Goal: Task Accomplishment & Management: Use online tool/utility

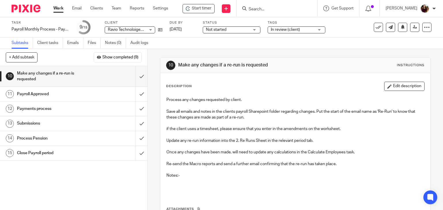
click at [262, 10] on input "Search" at bounding box center [274, 9] width 52 height 5
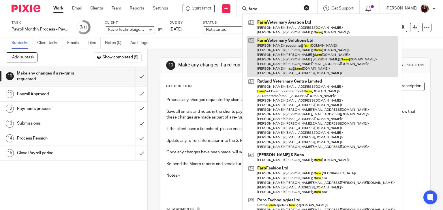
type input "farm"
click at [299, 51] on link at bounding box center [322, 56] width 151 height 41
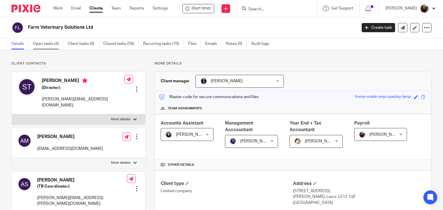
click at [42, 45] on link "Open tasks (4)" at bounding box center [48, 43] width 31 height 11
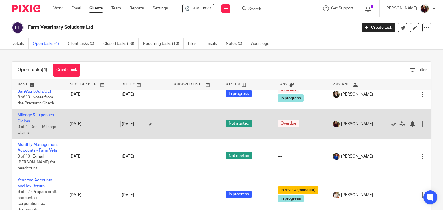
scroll to position [22, 0]
click at [37, 110] on td "Mileage & Expenses Claims 0 of 4 · Dext - Mileage Claims" at bounding box center [38, 125] width 52 height 30
click at [37, 113] on link "Mileage & Expenses Claims" at bounding box center [36, 118] width 36 height 10
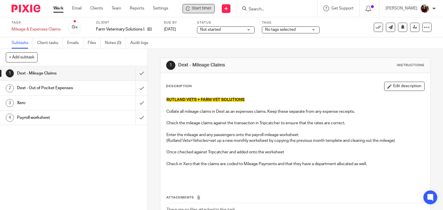
click at [201, 10] on span "Start timer" at bounding box center [202, 8] width 20 height 6
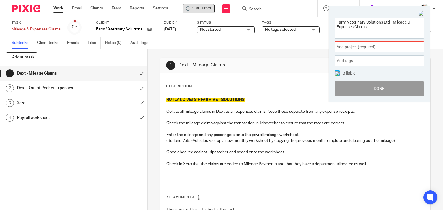
click at [359, 49] on span "Add project (required) :" at bounding box center [372, 47] width 73 height 6
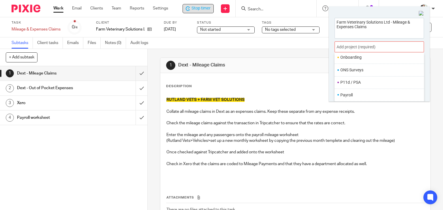
scroll to position [202, 0]
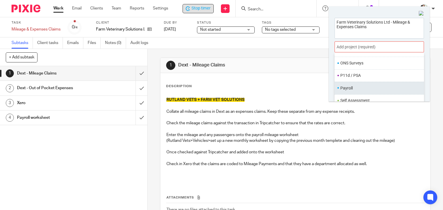
click at [345, 90] on li "Payroll" at bounding box center [377, 88] width 75 height 6
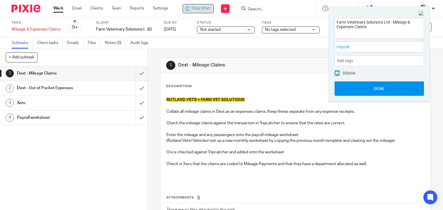
click at [366, 90] on button "Done" at bounding box center [378, 89] width 89 height 14
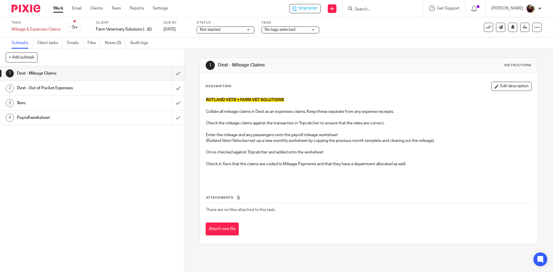
click at [370, 6] on form at bounding box center [384, 8] width 61 height 7
click at [371, 10] on input "Search" at bounding box center [380, 9] width 52 height 5
type input "evotrac"
click at [392, 24] on link at bounding box center [406, 24] width 106 height 13
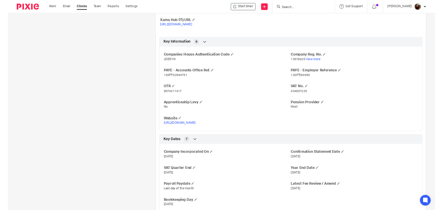
scroll to position [202, 0]
